Goal: Task Accomplishment & Management: Manage account settings

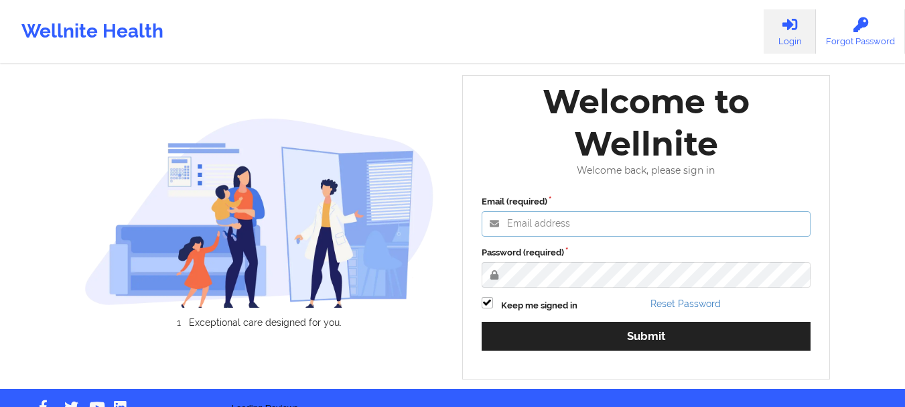
type input "[PERSON_NAME][EMAIL_ADDRESS][DOMAIN_NAME]"
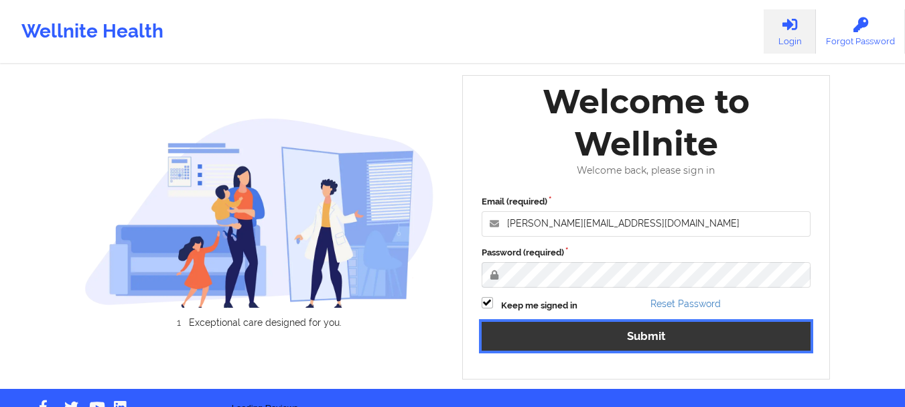
click at [649, 329] on button "Submit" at bounding box center [647, 336] width 330 height 29
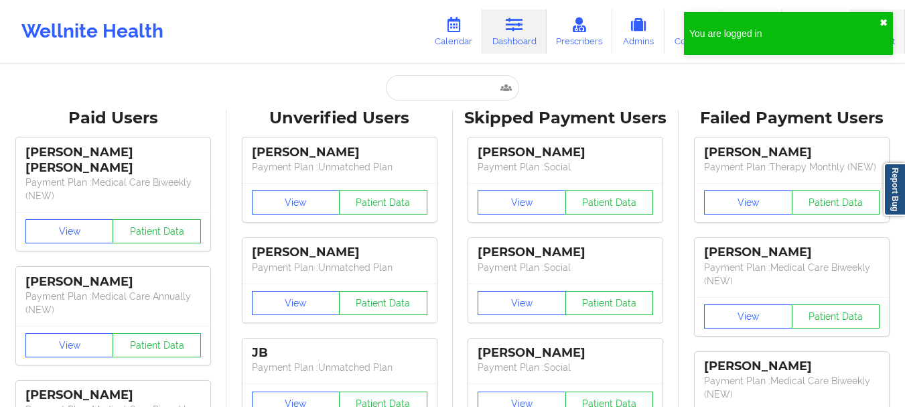
click at [882, 19] on button "✖︎" at bounding box center [884, 22] width 8 height 11
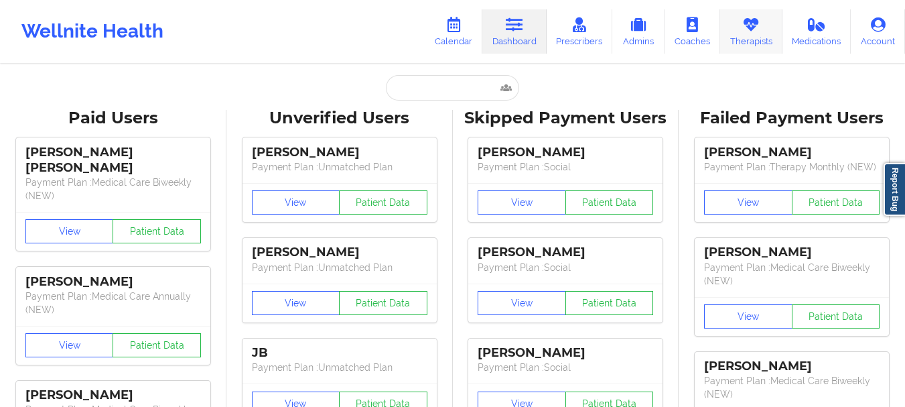
click at [752, 31] on icon at bounding box center [751, 24] width 17 height 15
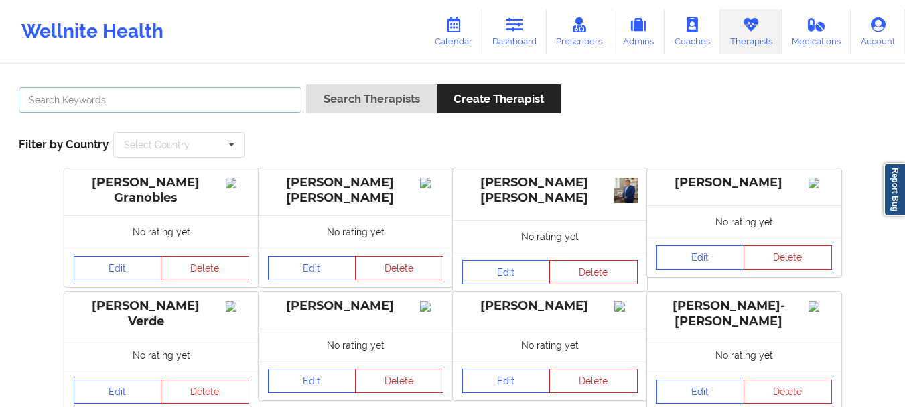
drag, startPoint x: 158, startPoint y: 99, endPoint x: 168, endPoint y: 99, distance: 9.4
click at [159, 99] on input "text" at bounding box center [160, 99] width 283 height 25
paste input "[PERSON_NAME]"
type input "[PERSON_NAME]"
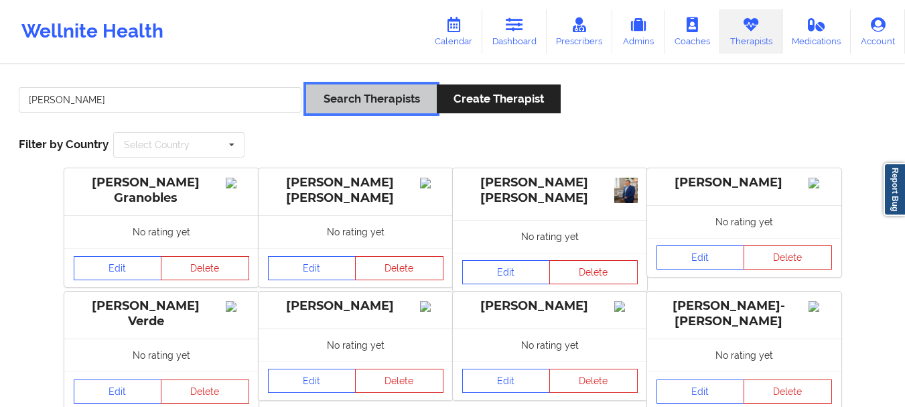
click at [397, 106] on button "Search Therapists" at bounding box center [371, 98] width 130 height 29
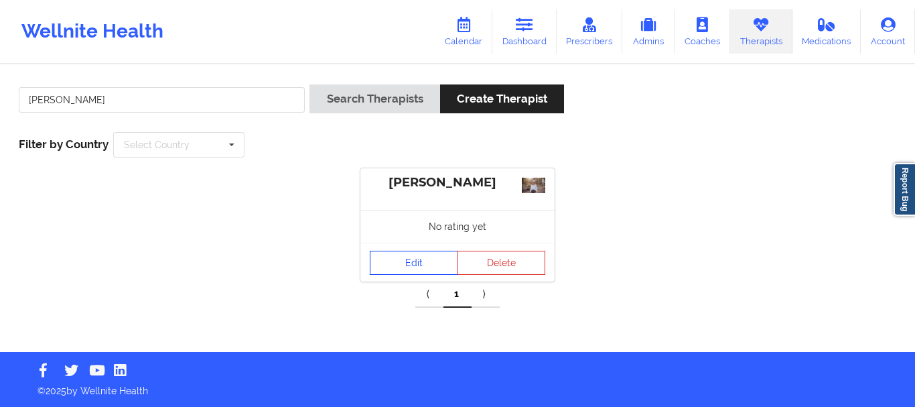
click at [413, 266] on link "Edit" at bounding box center [414, 263] width 88 height 24
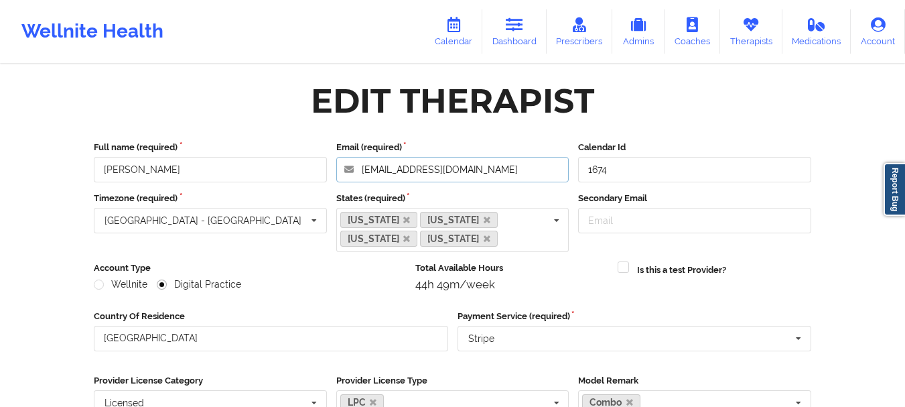
drag, startPoint x: 481, startPoint y: 167, endPoint x: 178, endPoint y: 156, distance: 303.1
click at [190, 158] on div "Full name (required) [PERSON_NAME] Email (required) [EMAIL_ADDRESS][DOMAIN_NAME…" at bounding box center [452, 162] width 727 height 42
